Goal: Task Accomplishment & Management: Manage account settings

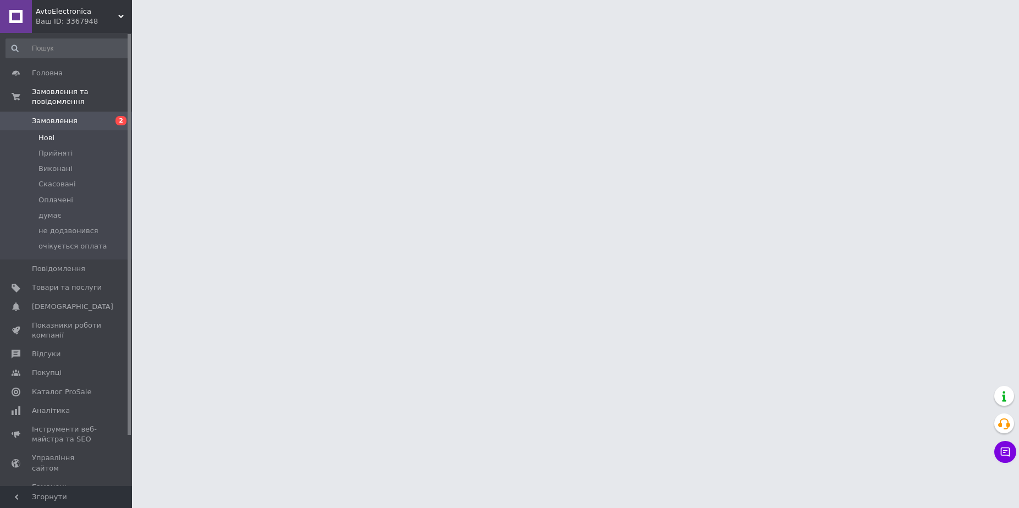
click at [58, 130] on li "Нові" at bounding box center [67, 137] width 135 height 15
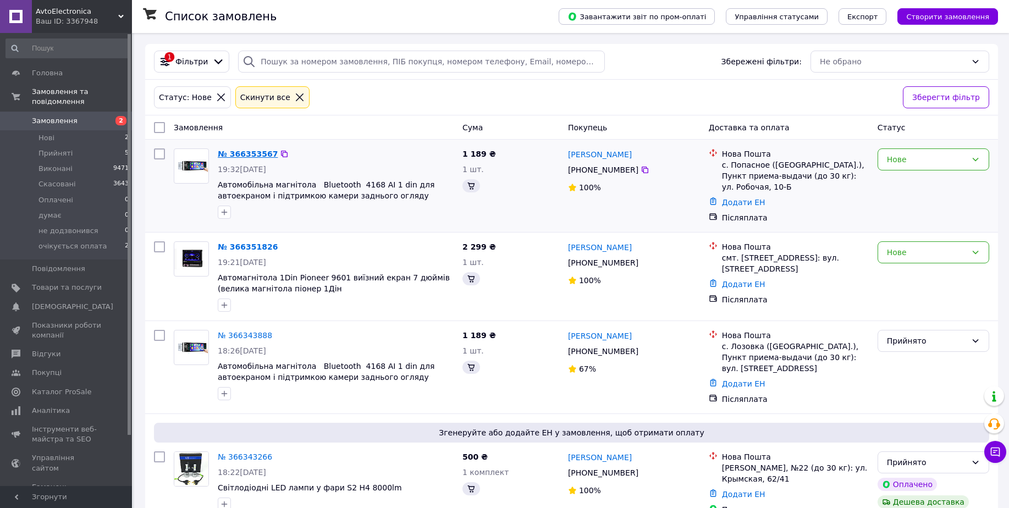
click at [256, 157] on link "№ 366353567" at bounding box center [248, 154] width 60 height 9
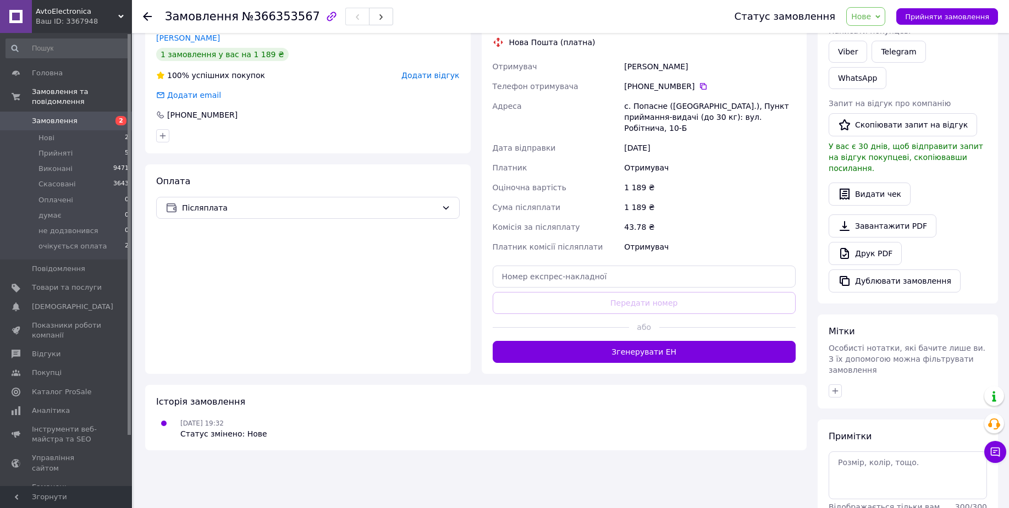
scroll to position [242, 0]
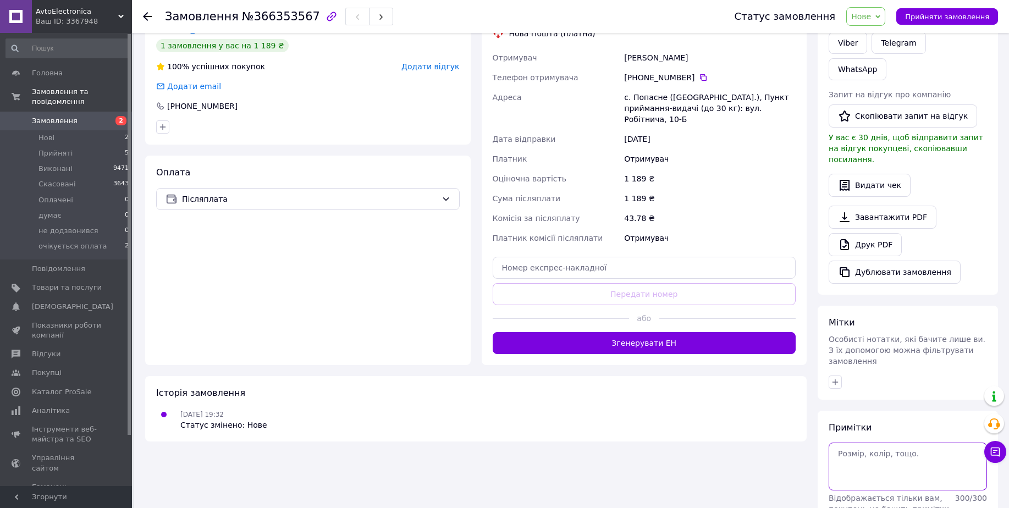
click at [859, 443] on textarea at bounding box center [908, 466] width 158 height 47
type textarea "0998476635"
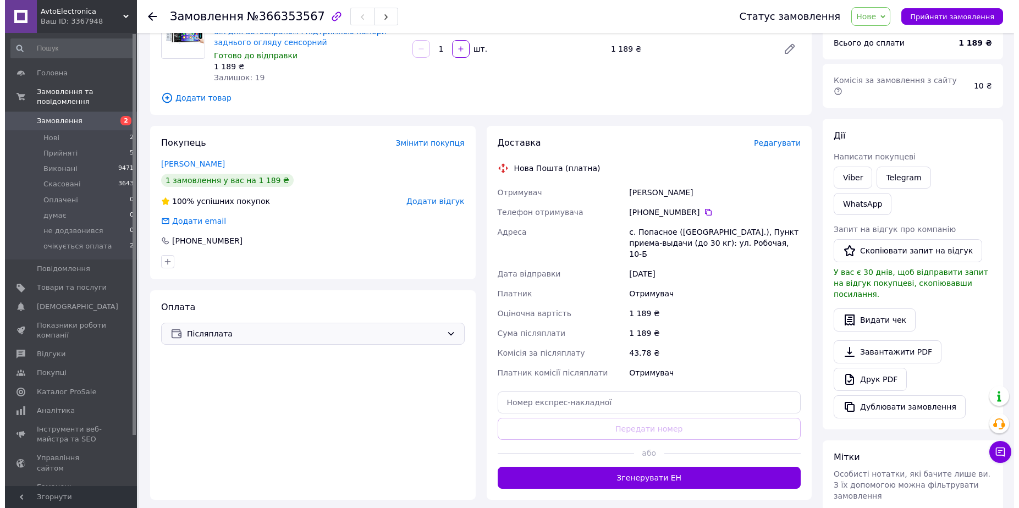
scroll to position [0, 0]
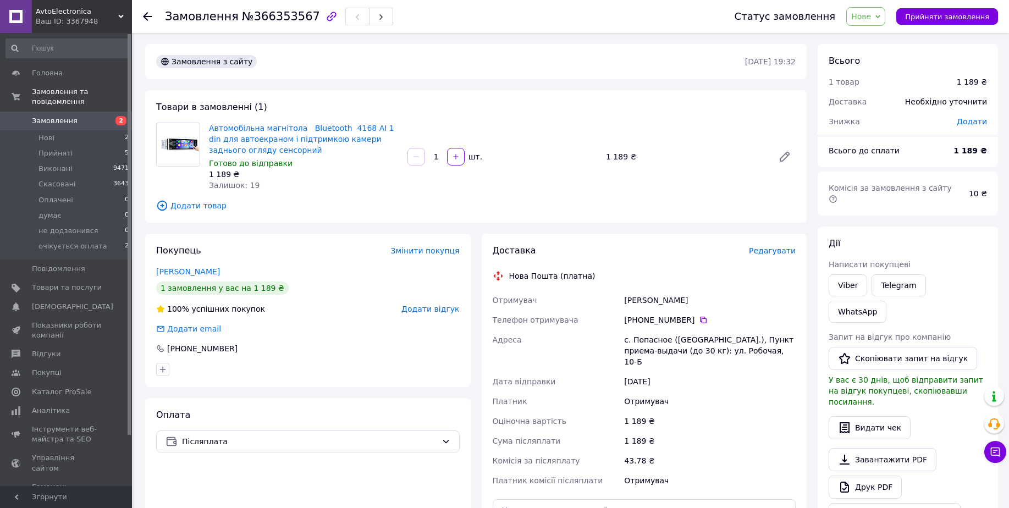
click at [788, 247] on span "Редагувати" at bounding box center [772, 250] width 47 height 9
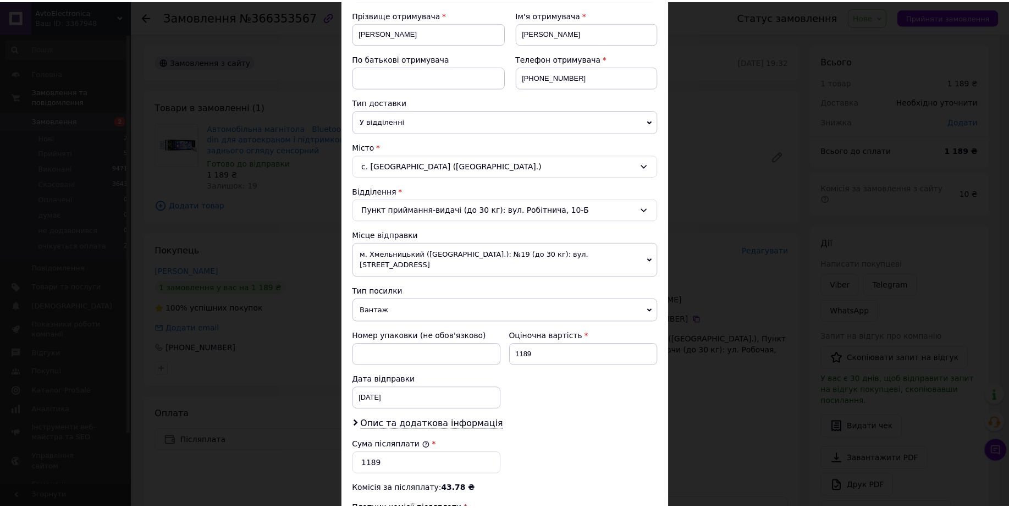
scroll to position [331, 0]
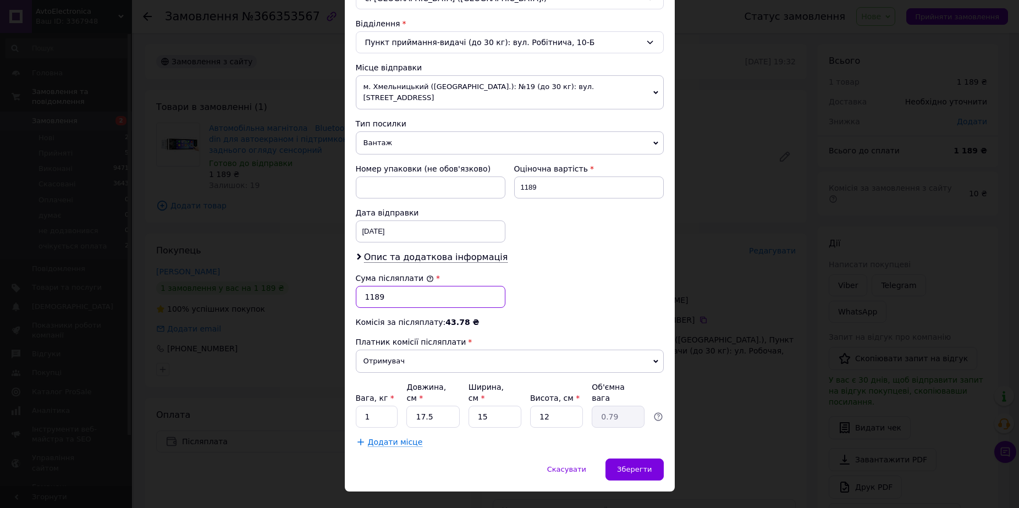
drag, startPoint x: 377, startPoint y: 292, endPoint x: 369, endPoint y: 289, distance: 8.2
click at [369, 289] on input "1189" at bounding box center [431, 297] width 150 height 22
drag, startPoint x: 380, startPoint y: 289, endPoint x: 368, endPoint y: 285, distance: 13.2
click at [368, 286] on input "1189" at bounding box center [431, 297] width 150 height 22
type input "1240"
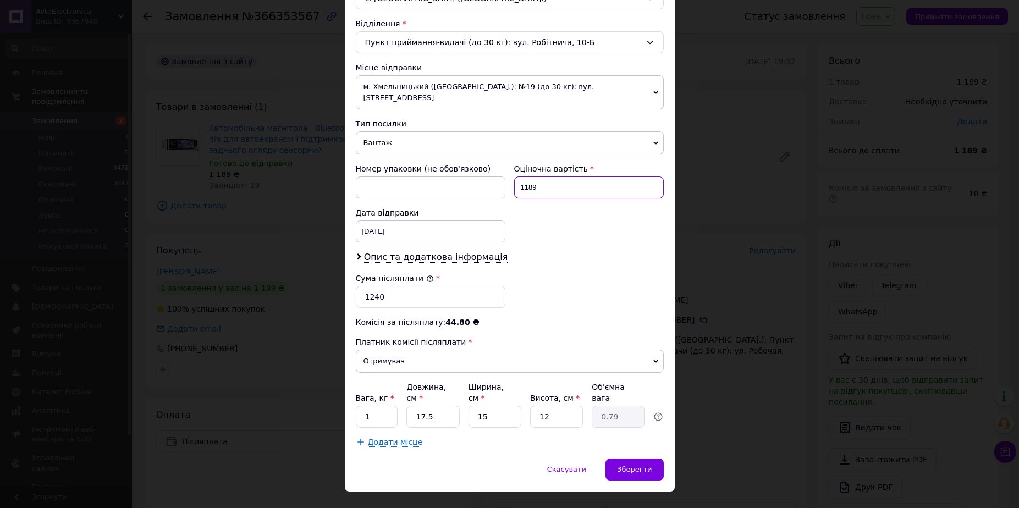
drag, startPoint x: 545, startPoint y: 170, endPoint x: 523, endPoint y: 164, distance: 23.0
click at [523, 164] on div "Оціночна вартість 1189" at bounding box center [589, 181] width 158 height 44
type input "1240"
click at [378, 406] on input "1" at bounding box center [377, 417] width 42 height 22
type input "1.5"
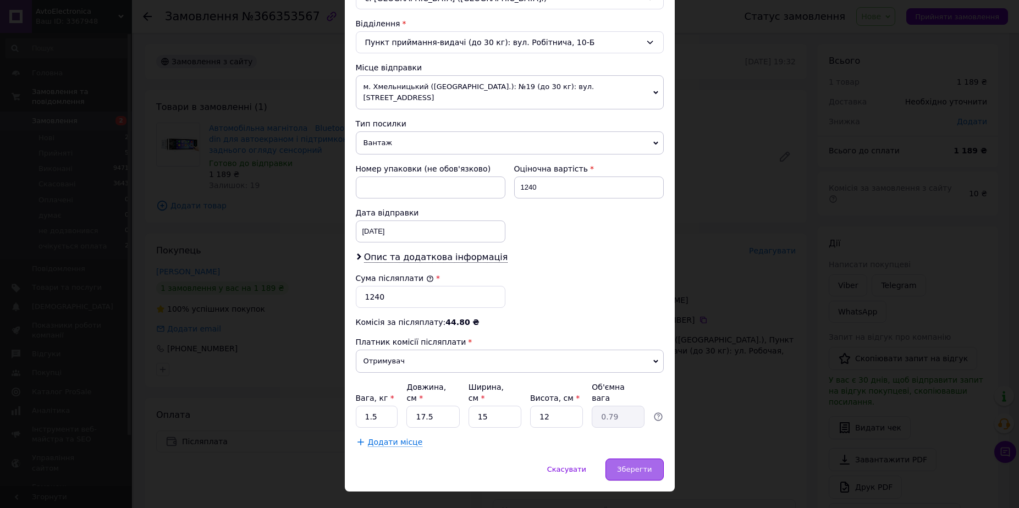
click at [628, 459] on div "Зберегти" at bounding box center [634, 470] width 58 height 22
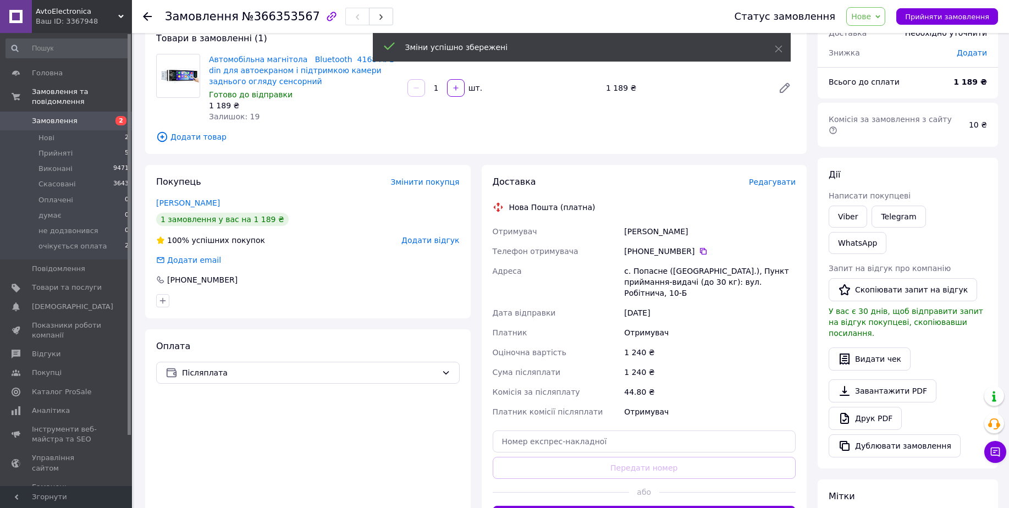
scroll to position [137, 0]
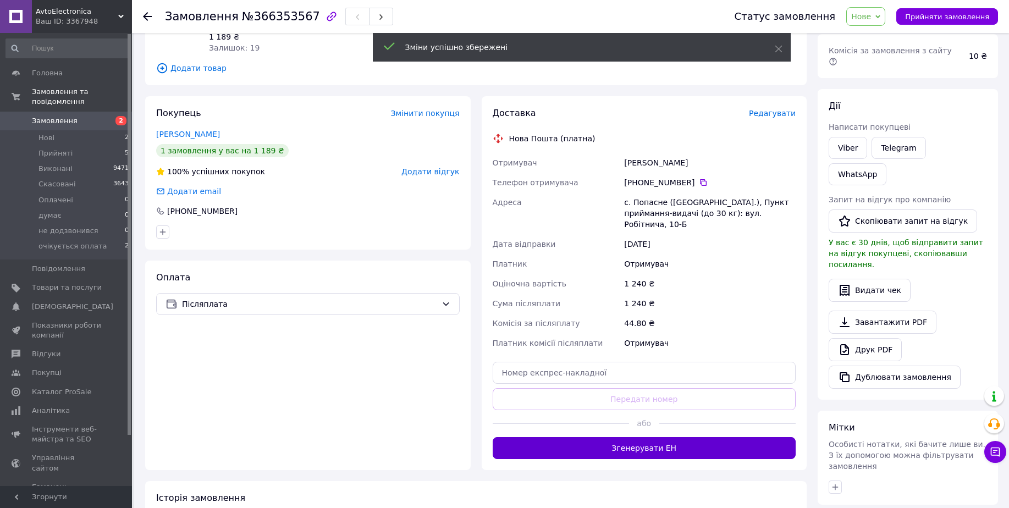
click at [656, 448] on button "Згенерувати ЕН" at bounding box center [645, 448] width 304 height 22
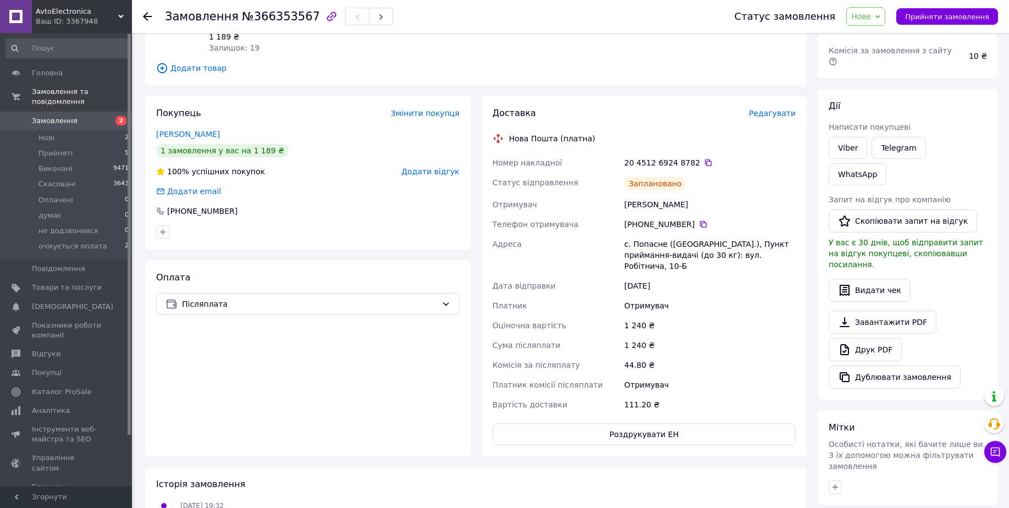
drag, startPoint x: 625, startPoint y: 160, endPoint x: 760, endPoint y: 266, distance: 171.9
click at [760, 266] on div "Номер накладної 20 4512 6924 8782   Статус відправлення Заплановано Отримувач […" at bounding box center [644, 284] width 308 height 262
copy div "20 4512 6924 8782   Статус відправлення Заплановано Отримувач [PERSON_NAME] Тел…"
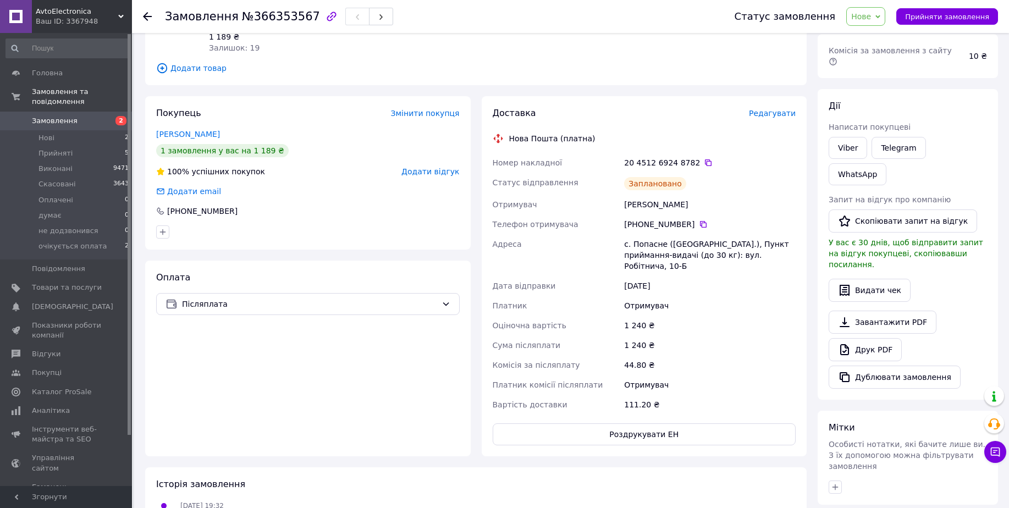
click at [505, 466] on div "Замовлення з сайту [DATE] 19:32 Товари в замовленні (1) Автомобільна магнітола …" at bounding box center [476, 295] width 672 height 776
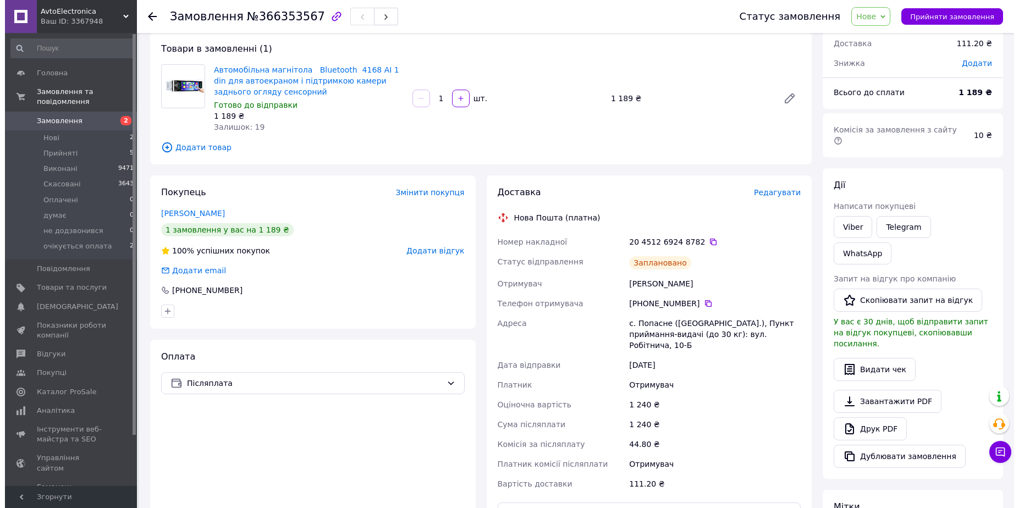
scroll to position [0, 0]
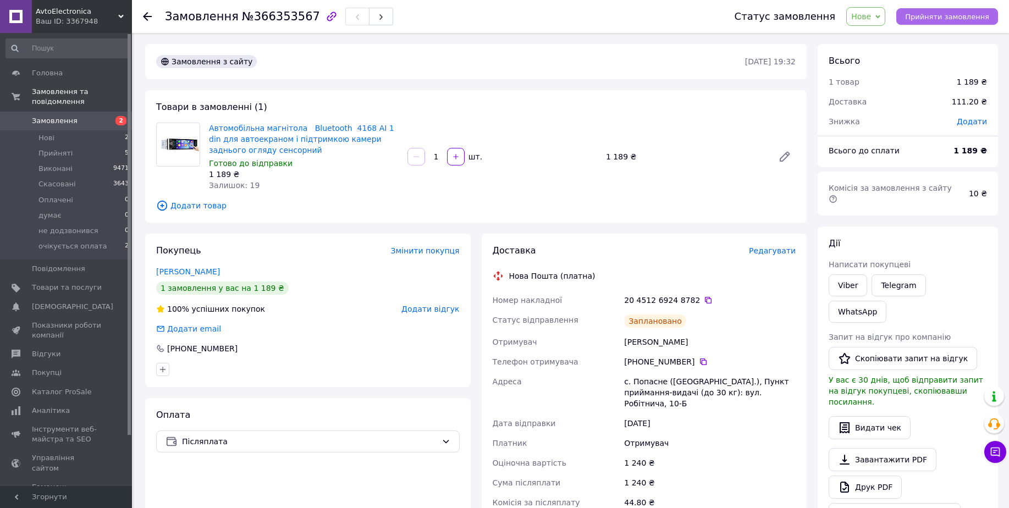
click at [980, 19] on span "Прийняти замовлення" at bounding box center [947, 17] width 84 height 8
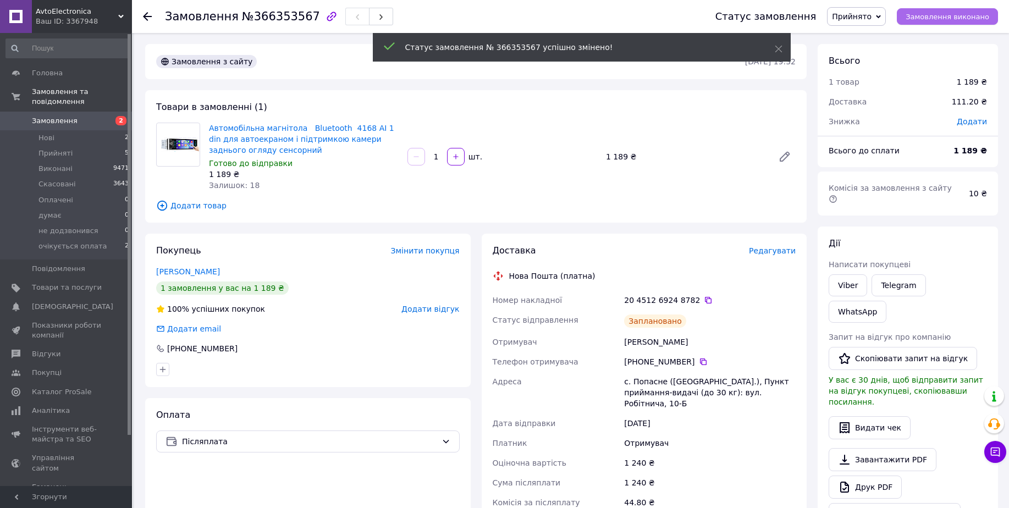
click at [936, 14] on span "Замовлення виконано" at bounding box center [948, 17] width 84 height 8
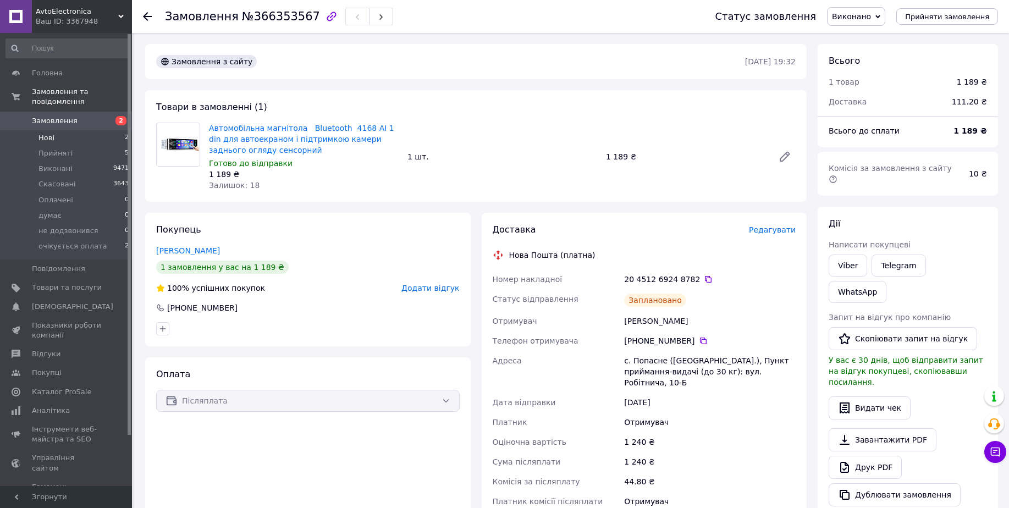
click at [120, 130] on li "Нові 2" at bounding box center [67, 137] width 135 height 15
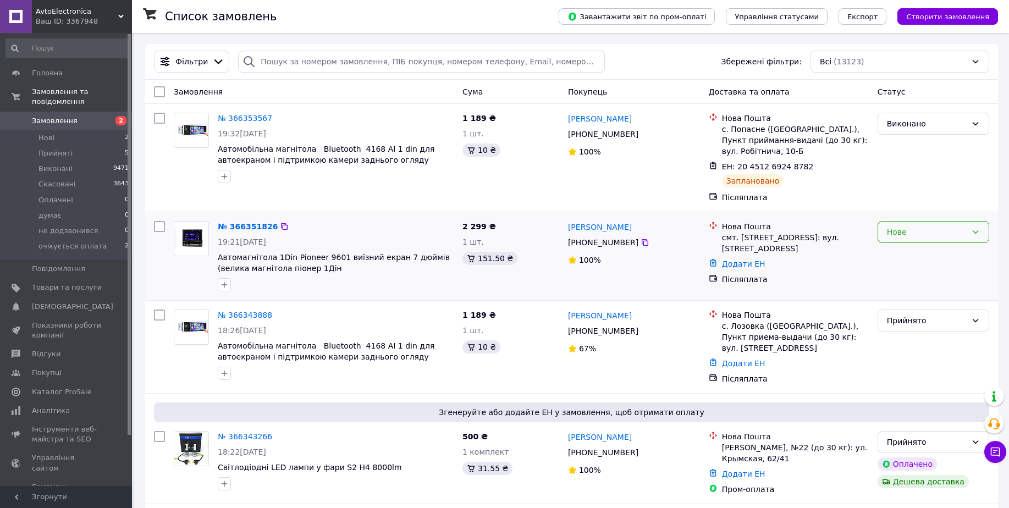
click at [948, 234] on div "Нове" at bounding box center [927, 232] width 80 height 12
click at [910, 258] on li "Прийнято" at bounding box center [933, 256] width 111 height 20
click at [111, 239] on li "очікується оплата 2" at bounding box center [67, 249] width 135 height 21
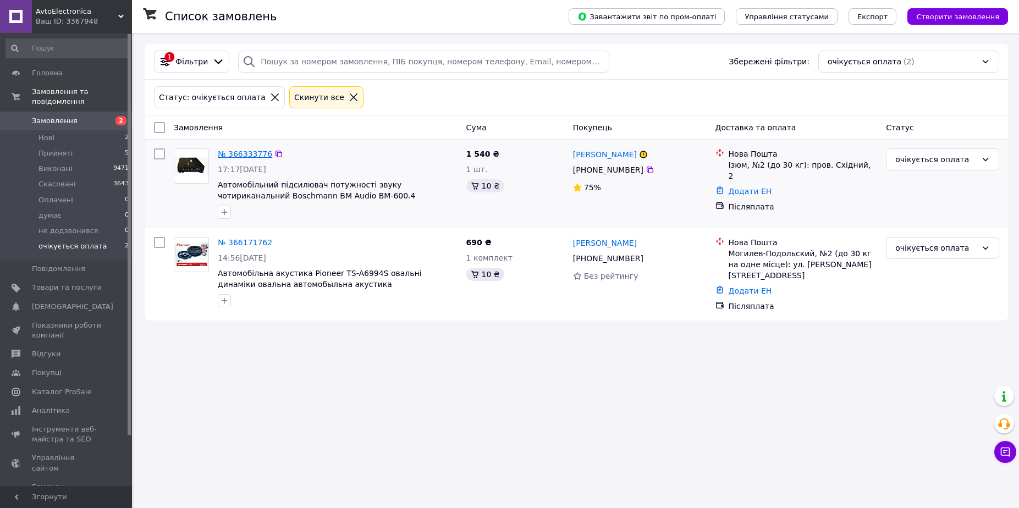
click at [239, 152] on link "№ 366333776" at bounding box center [245, 154] width 54 height 9
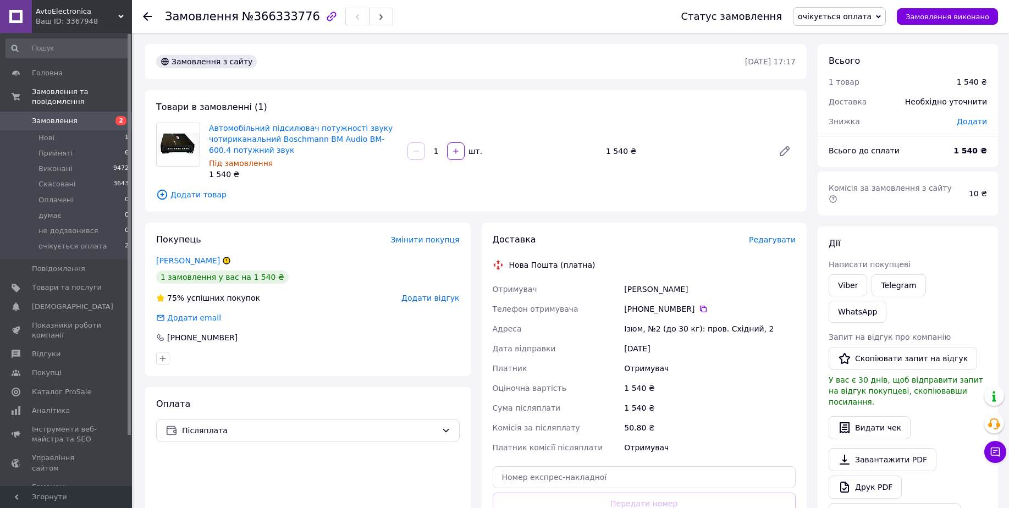
click at [776, 241] on span "Редагувати" at bounding box center [772, 239] width 47 height 9
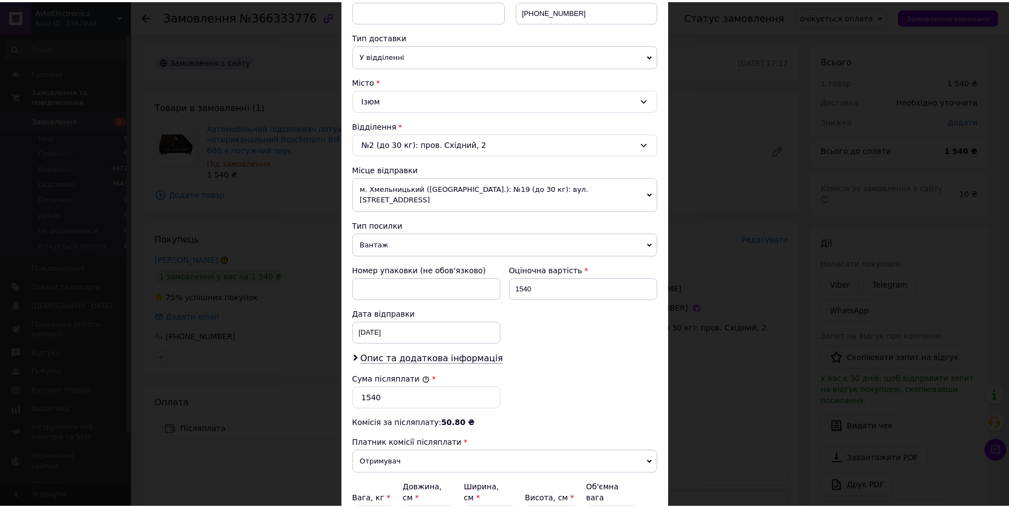
scroll to position [331, 0]
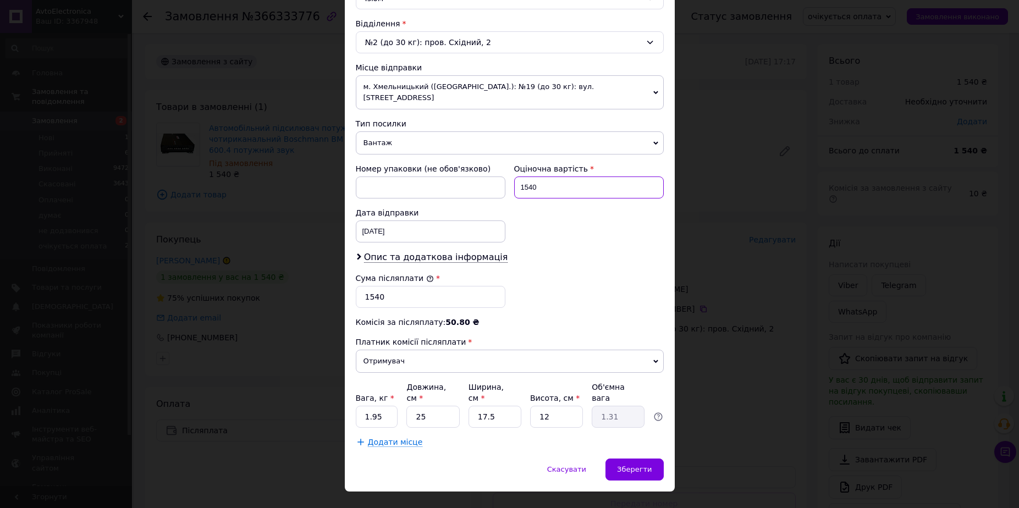
drag, startPoint x: 560, startPoint y: 174, endPoint x: 521, endPoint y: 174, distance: 38.5
click at [521, 176] on input "1540" at bounding box center [589, 187] width 150 height 22
type input "1650"
drag, startPoint x: 395, startPoint y: 286, endPoint x: 365, endPoint y: 280, distance: 30.8
click at [365, 286] on input "1540" at bounding box center [431, 297] width 150 height 22
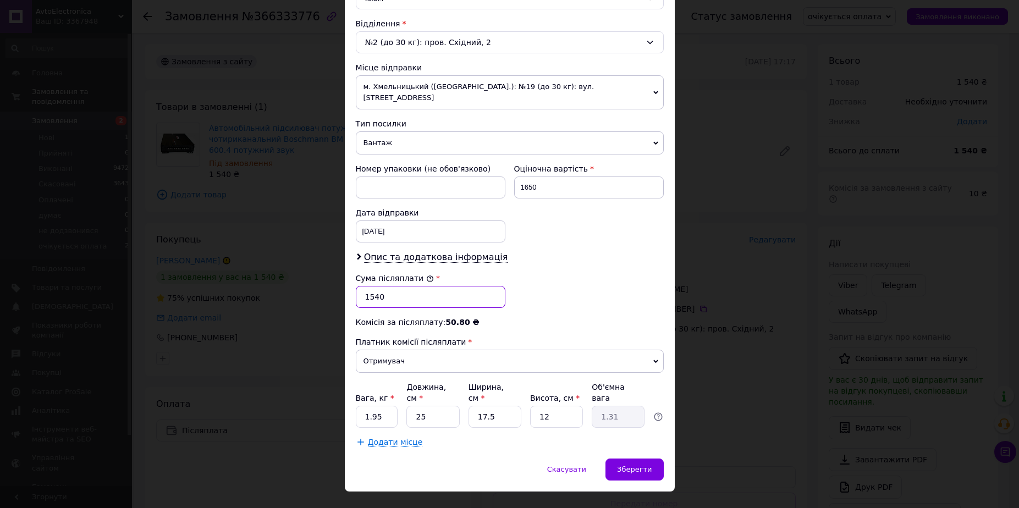
click at [383, 292] on input "1540" at bounding box center [431, 297] width 150 height 22
drag, startPoint x: 385, startPoint y: 288, endPoint x: 368, endPoint y: 283, distance: 18.1
click at [368, 286] on input "1540" at bounding box center [431, 297] width 150 height 22
type input "1650"
click at [628, 438] on div "× Редагування доставки Спосіб доставки Нова Пошта (платна) Платник Отримувач Ві…" at bounding box center [510, 99] width 330 height 784
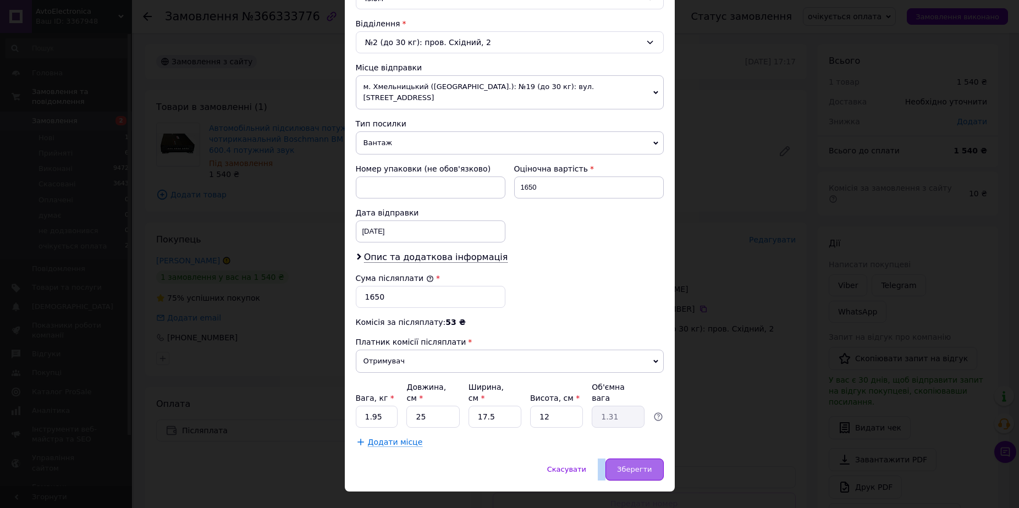
click at [624, 465] on span "Зберегти" at bounding box center [634, 469] width 35 height 8
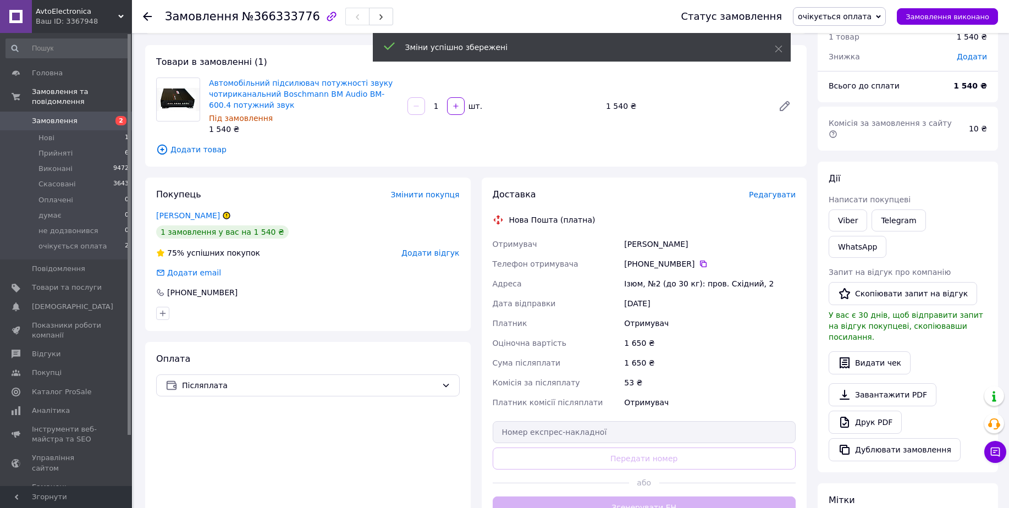
scroll to position [69, 0]
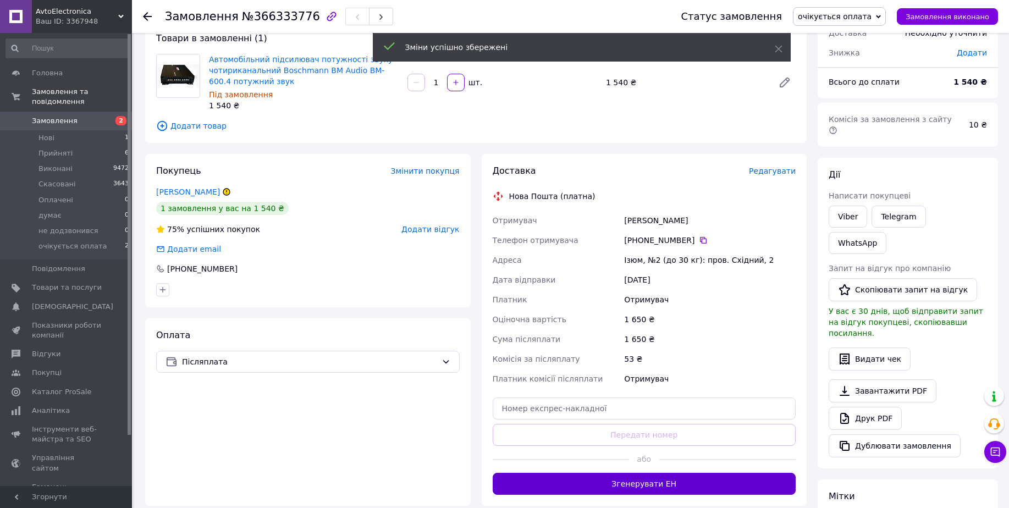
click at [653, 488] on button "Згенерувати ЕН" at bounding box center [645, 484] width 304 height 22
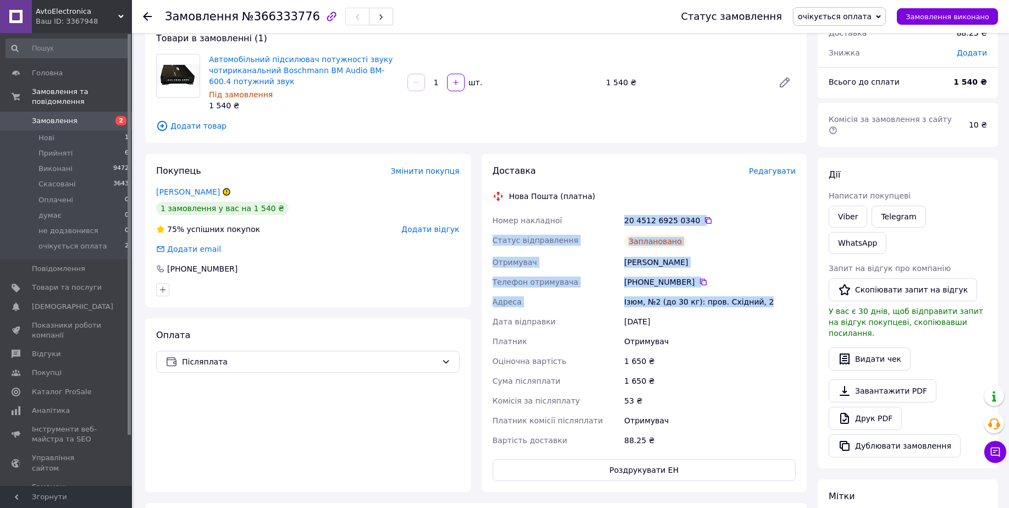
drag, startPoint x: 625, startPoint y: 222, endPoint x: 722, endPoint y: 260, distance: 104.7
click at [771, 305] on div "Номер накладної 20 4512 6925 0340   Статус відправлення Заплановано Отримувач […" at bounding box center [644, 331] width 308 height 240
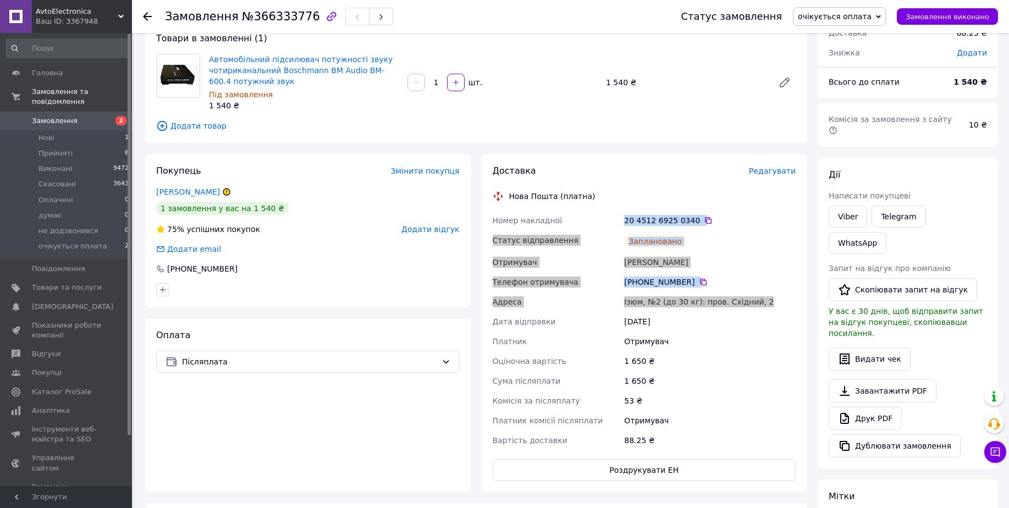
copy div "20 4512 6925 0340   Статус відправлення Заплановано Отримувач [PERSON_NAME] Тел…"
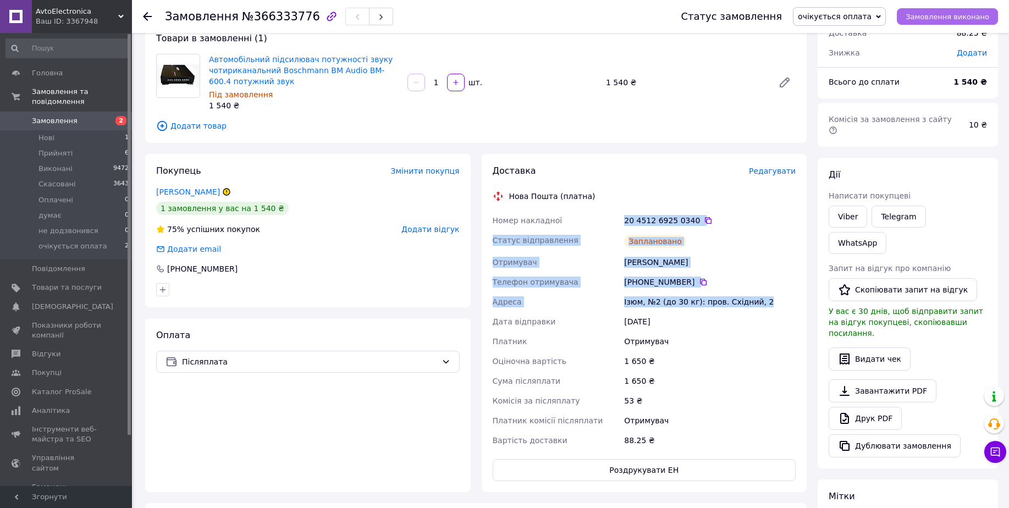
click at [947, 16] on span "Замовлення виконано" at bounding box center [948, 17] width 84 height 8
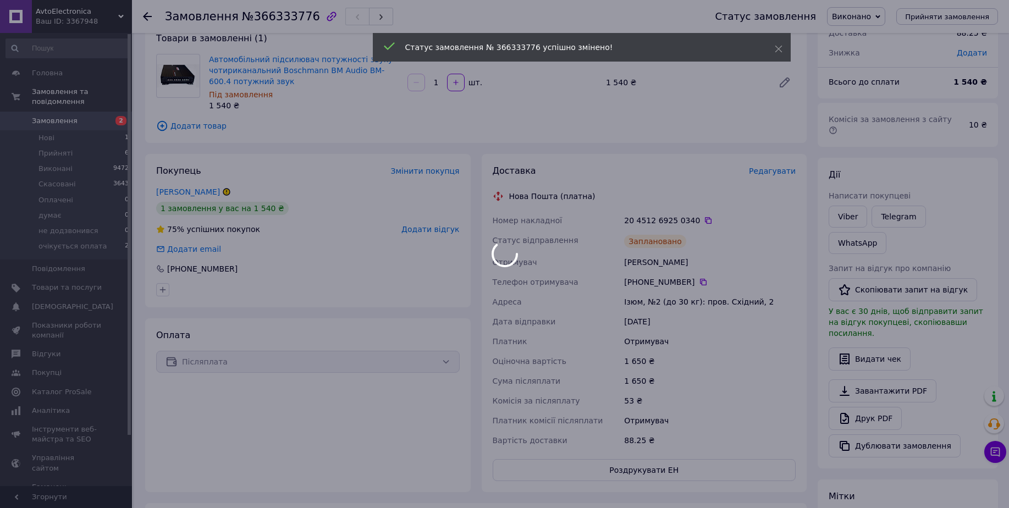
click at [775, 379] on div "1 650 ₴" at bounding box center [710, 381] width 176 height 20
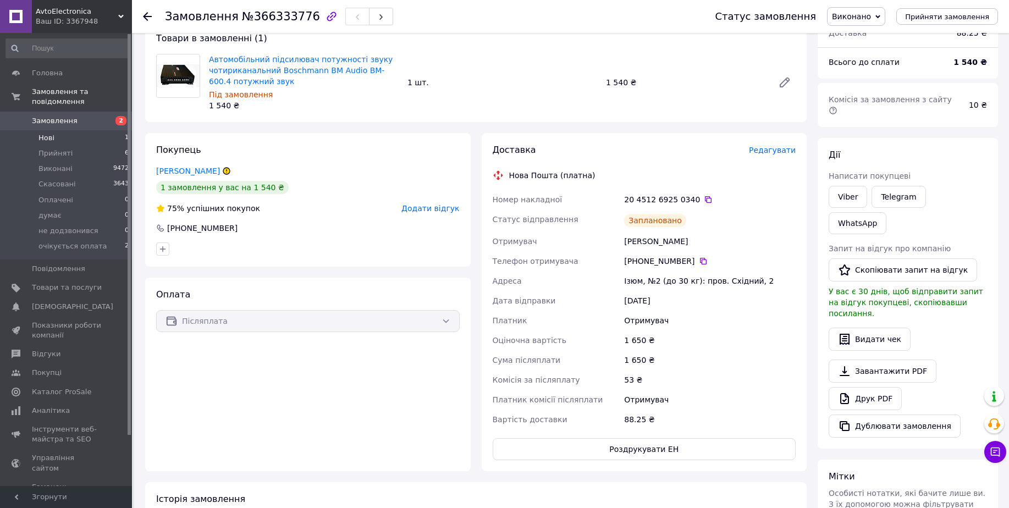
click at [119, 130] on li "Нові 1" at bounding box center [67, 137] width 135 height 15
